Goal: Task Accomplishment & Management: Manage account settings

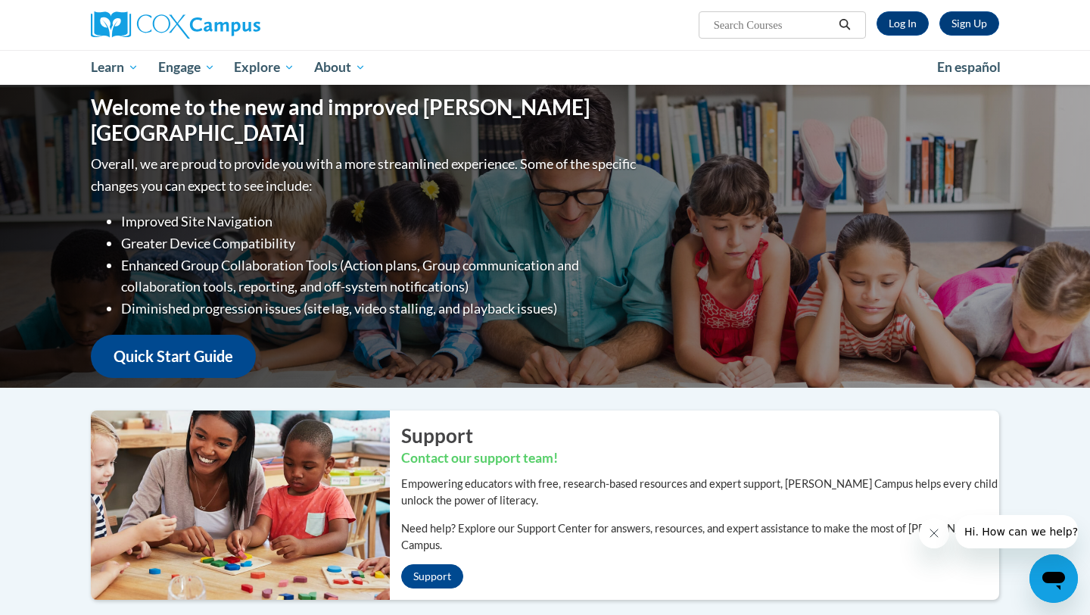
click at [879, 32] on div "Sign Up Log In" at bounding box center [932, 23] width 133 height 24
click at [892, 30] on link "Log In" at bounding box center [902, 23] width 52 height 24
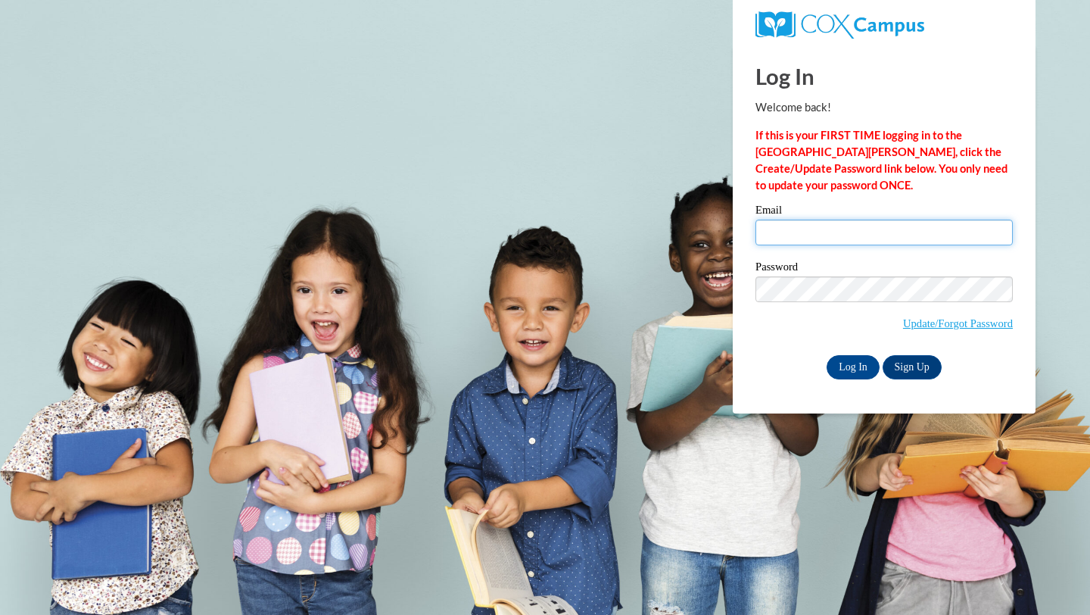
click at [829, 240] on input "Email" at bounding box center [883, 232] width 257 height 26
type input "whitcombh@ripon.k12.wi.us"
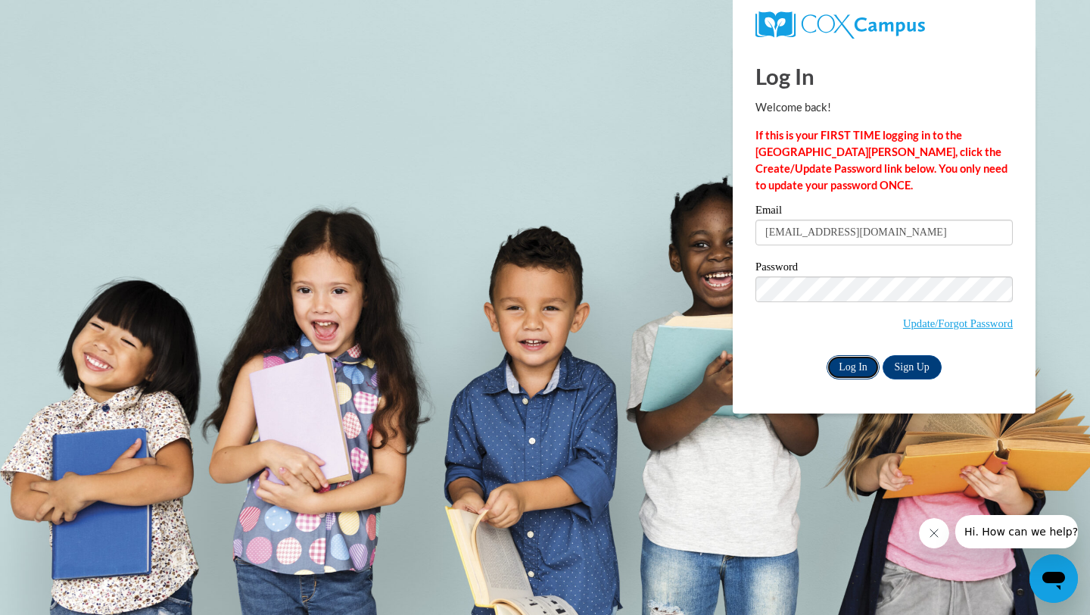
click at [862, 371] on input "Log In" at bounding box center [852, 367] width 53 height 24
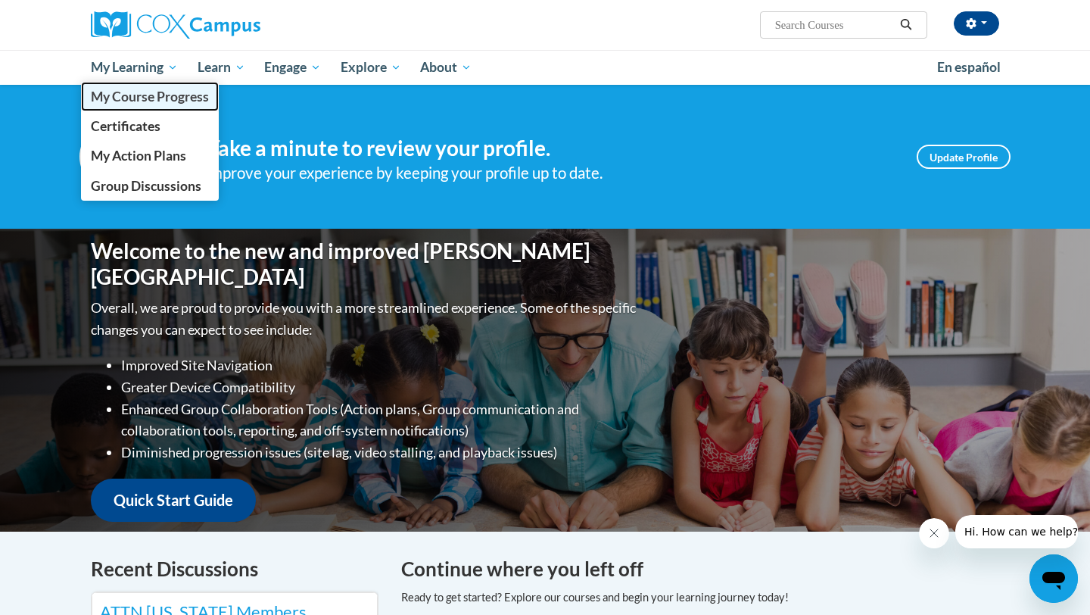
click at [130, 93] on span "My Course Progress" at bounding box center [150, 97] width 118 height 16
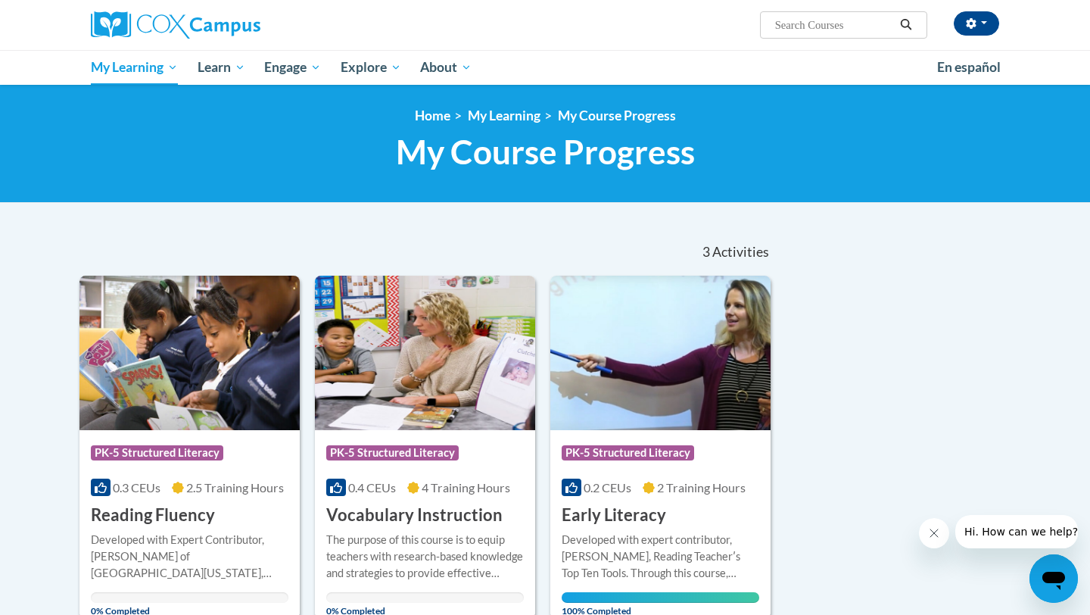
click at [823, 30] on input "Search..." at bounding box center [833, 25] width 121 height 18
click at [991, 297] on div "Sort Date Enrolled Title (A-Z) «« « 1-3 » »» 3 Activities CEUs Course Category:…" at bounding box center [545, 424] width 954 height 392
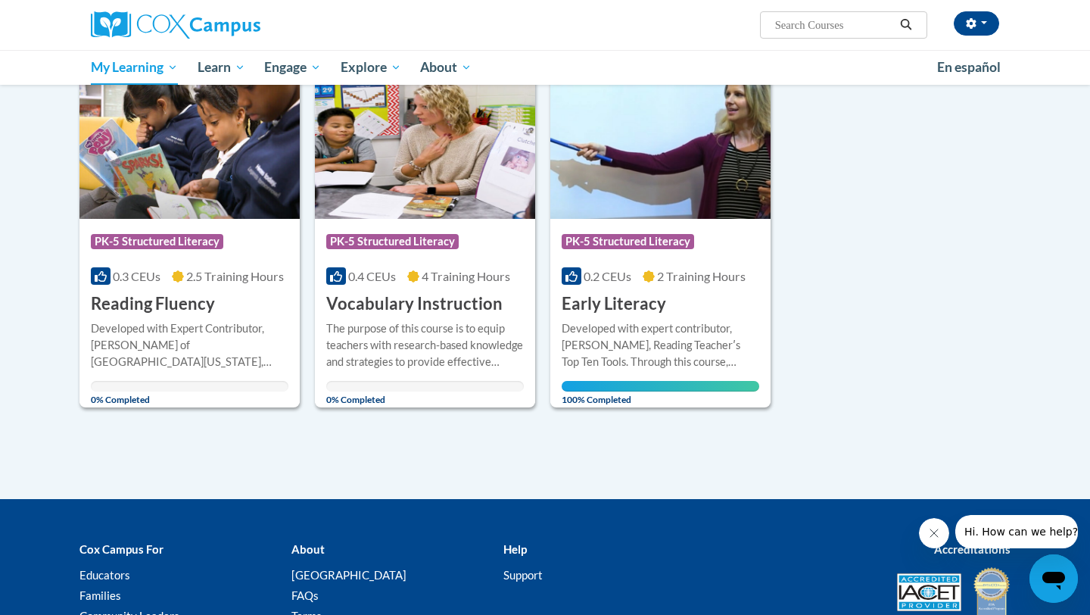
scroll to position [208, 0]
